Goal: Check status: Check status

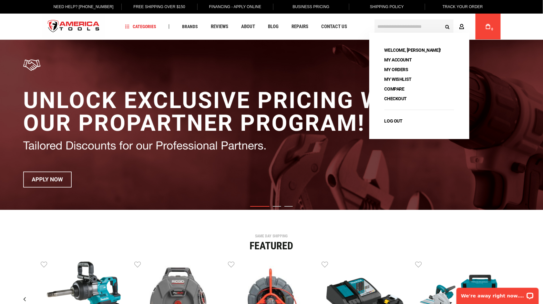
click at [459, 27] on icon at bounding box center [461, 27] width 5 height 6
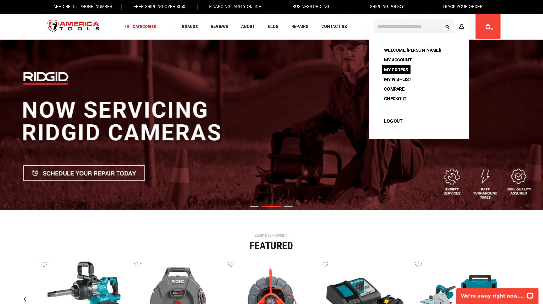
click at [398, 71] on link "My Orders" at bounding box center [396, 69] width 28 height 9
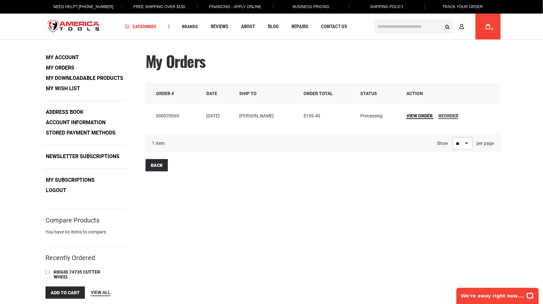
click at [414, 117] on span "View Order" at bounding box center [420, 115] width 26 height 5
